Goal: Feedback & Contribution: Contribute content

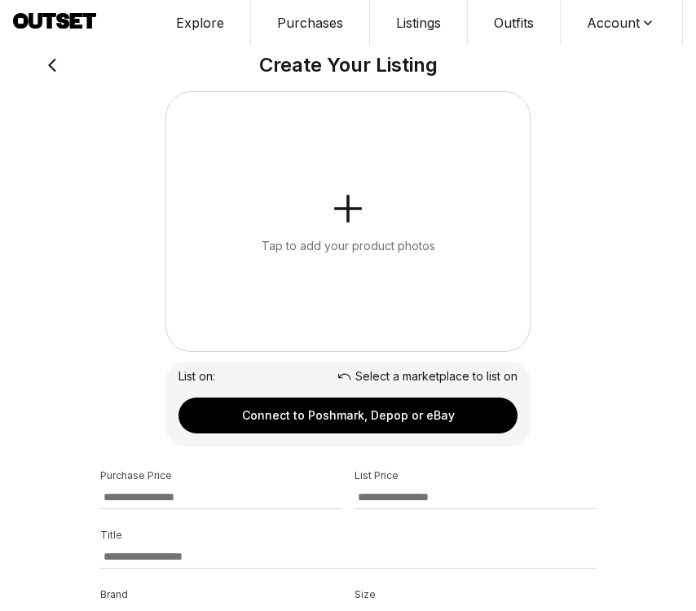
click at [442, 170] on button "Tap to add your product photos" at bounding box center [348, 221] width 364 height 259
click at [425, 154] on button "Tap to add your product photos" at bounding box center [348, 221] width 364 height 259
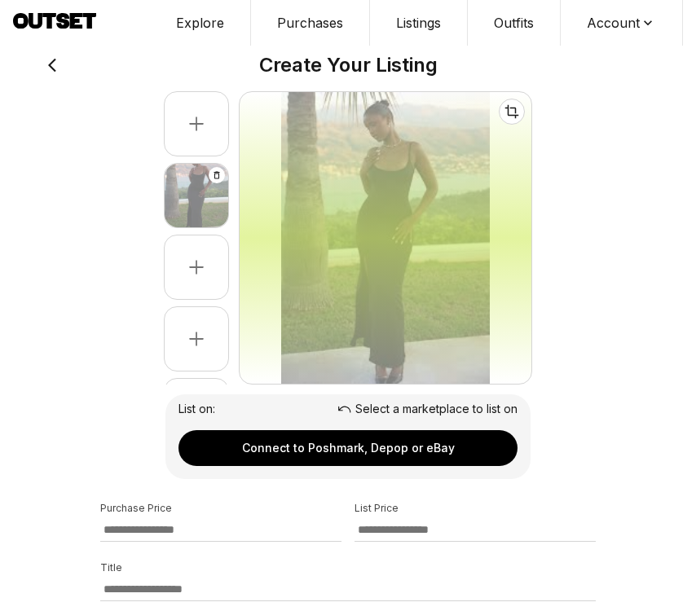
select select "*******"
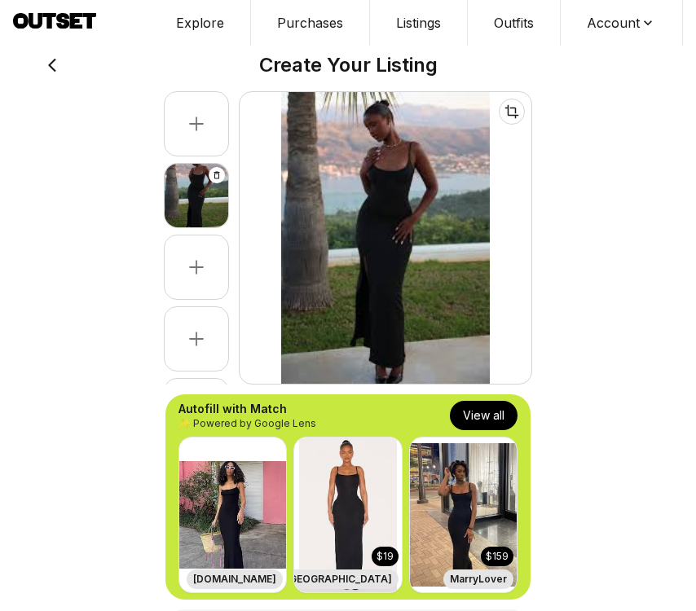
click at [509, 420] on button "View all" at bounding box center [484, 415] width 68 height 29
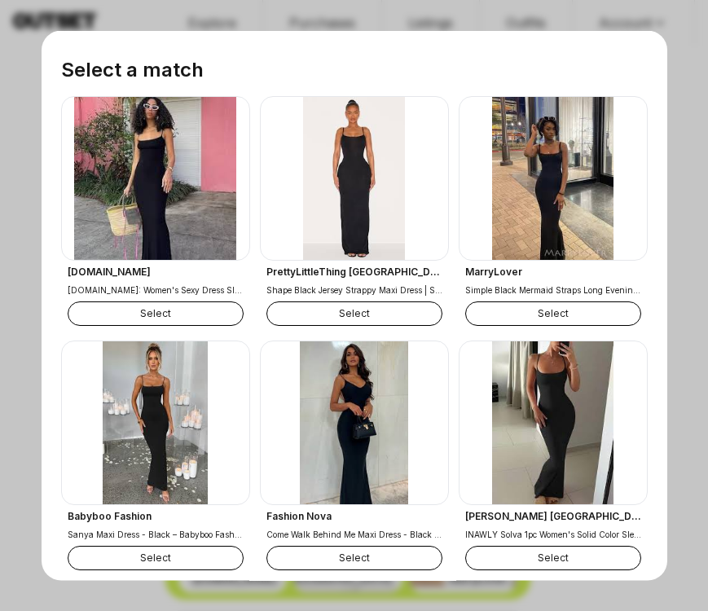
click at [139, 306] on button "Select" at bounding box center [156, 313] width 176 height 24
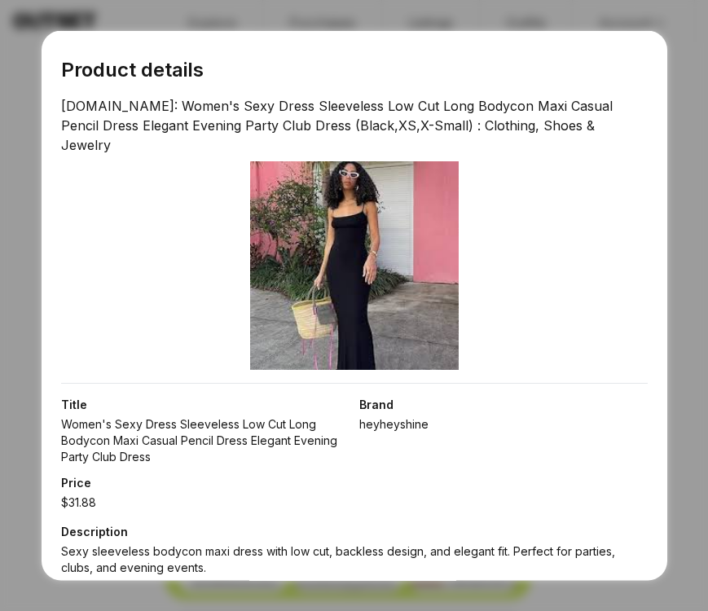
scroll to position [238, 0]
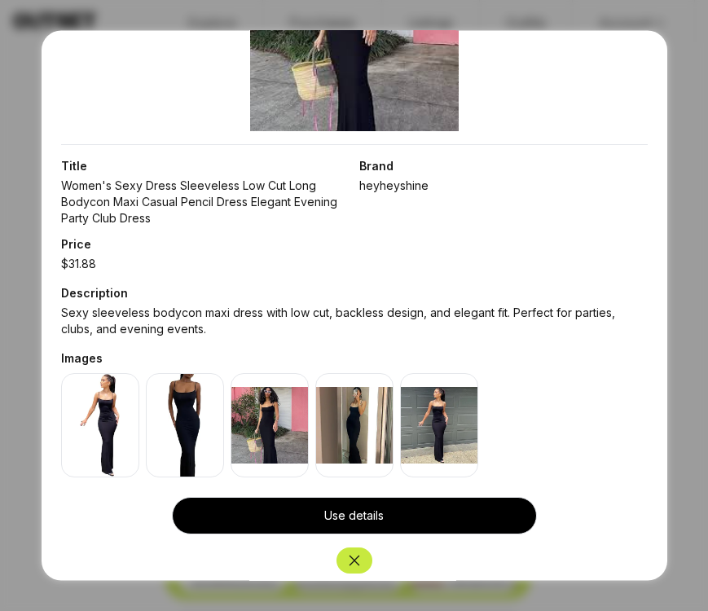
click at [337, 549] on button "Close" at bounding box center [355, 562] width 36 height 26
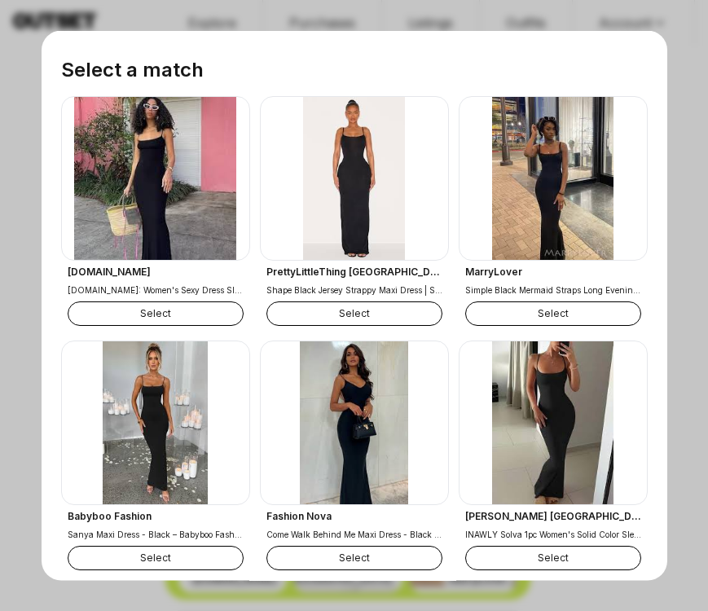
click at [391, 311] on button "Select" at bounding box center [355, 313] width 176 height 24
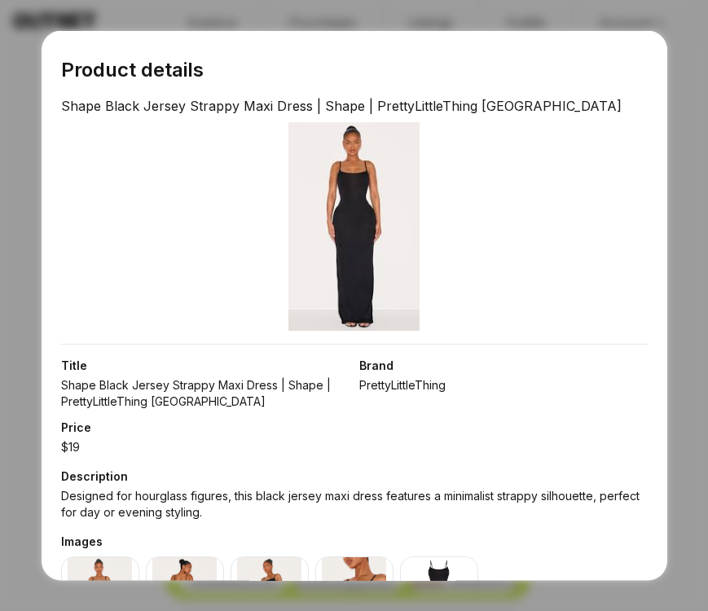
scroll to position [202, 0]
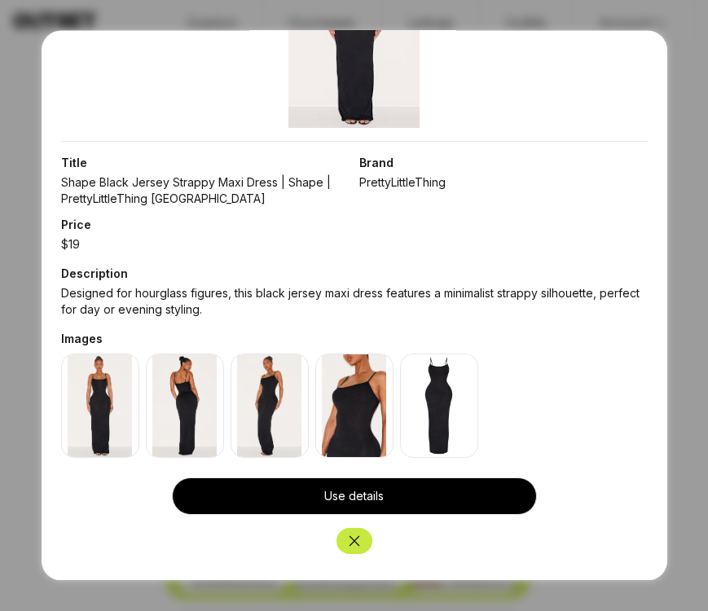
click at [346, 536] on icon "Close" at bounding box center [354, 542] width 16 height 16
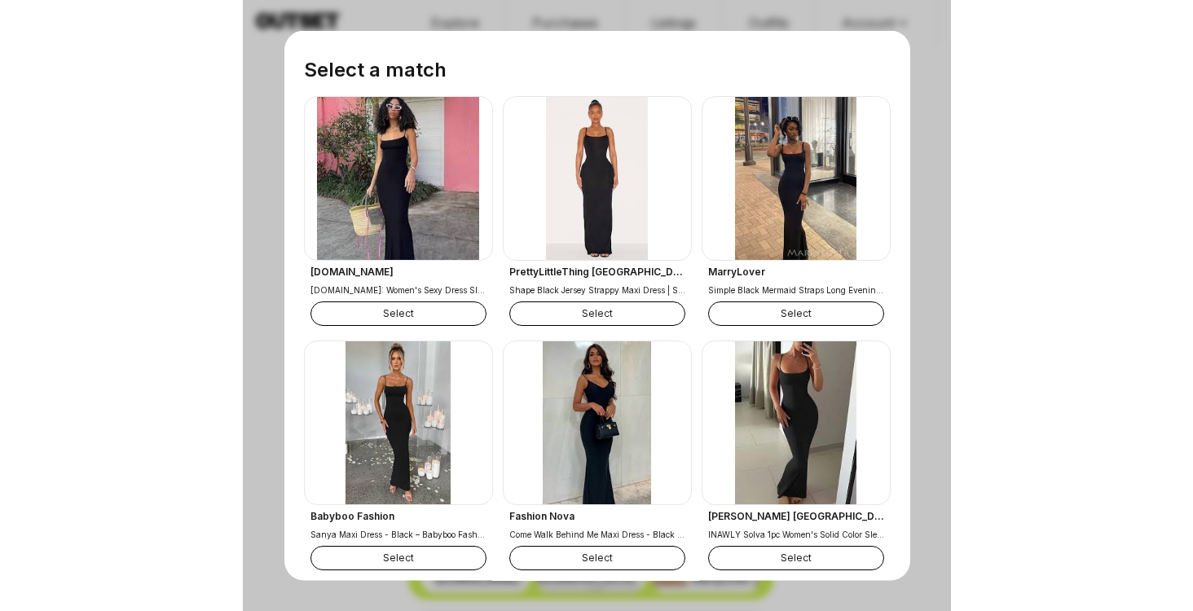
scroll to position [318, 0]
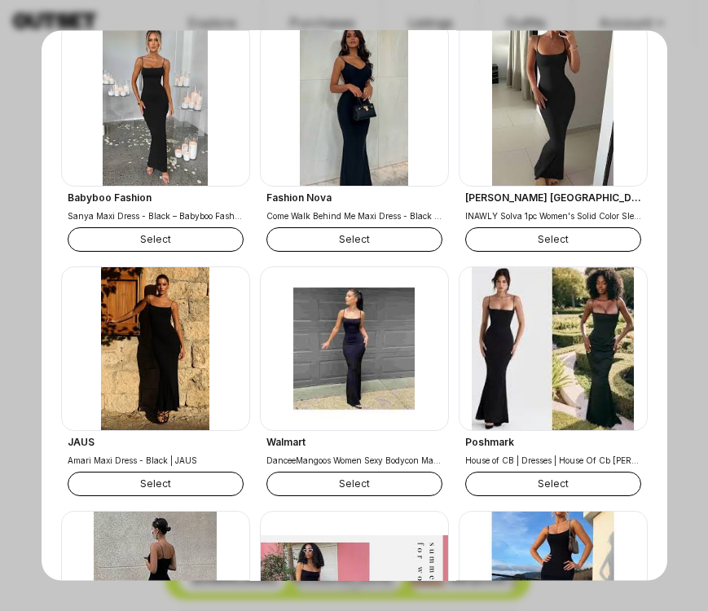
click at [126, 236] on button "Select" at bounding box center [156, 239] width 176 height 24
